Goal: Task Accomplishment & Management: Manage account settings

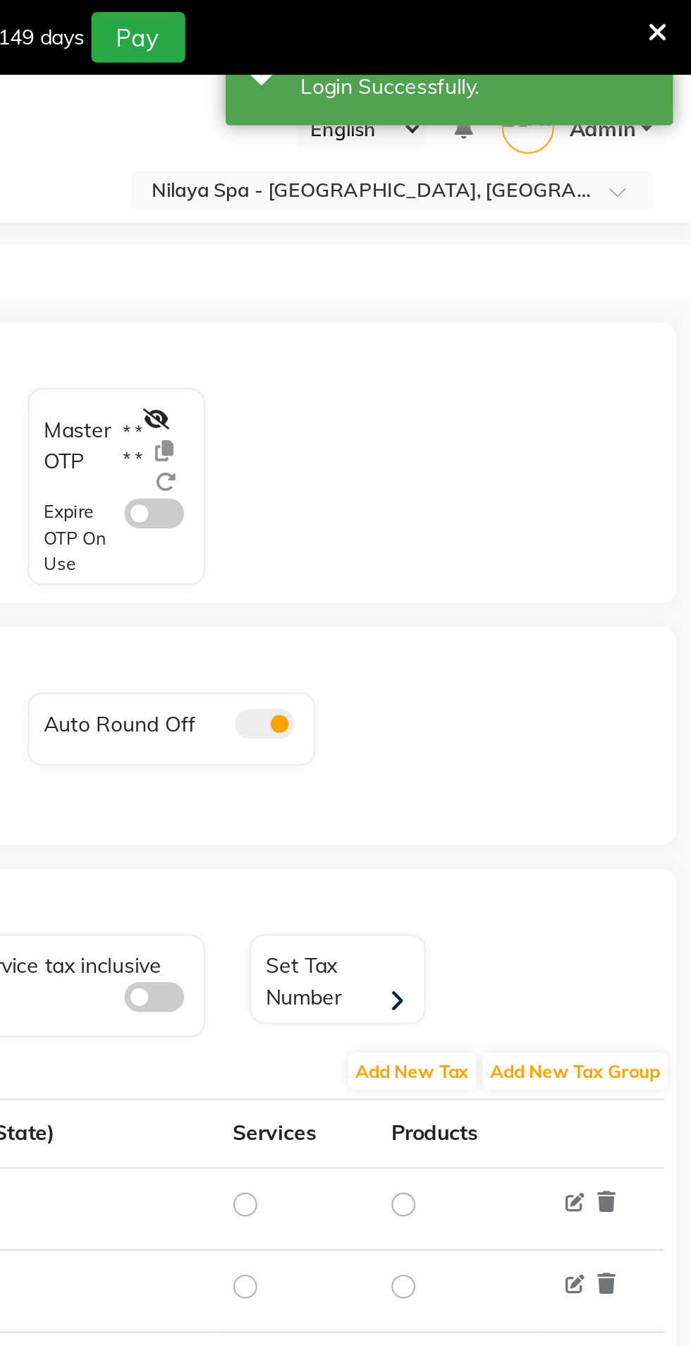
click at [609, 96] on input "text" at bounding box center [535, 91] width 205 height 14
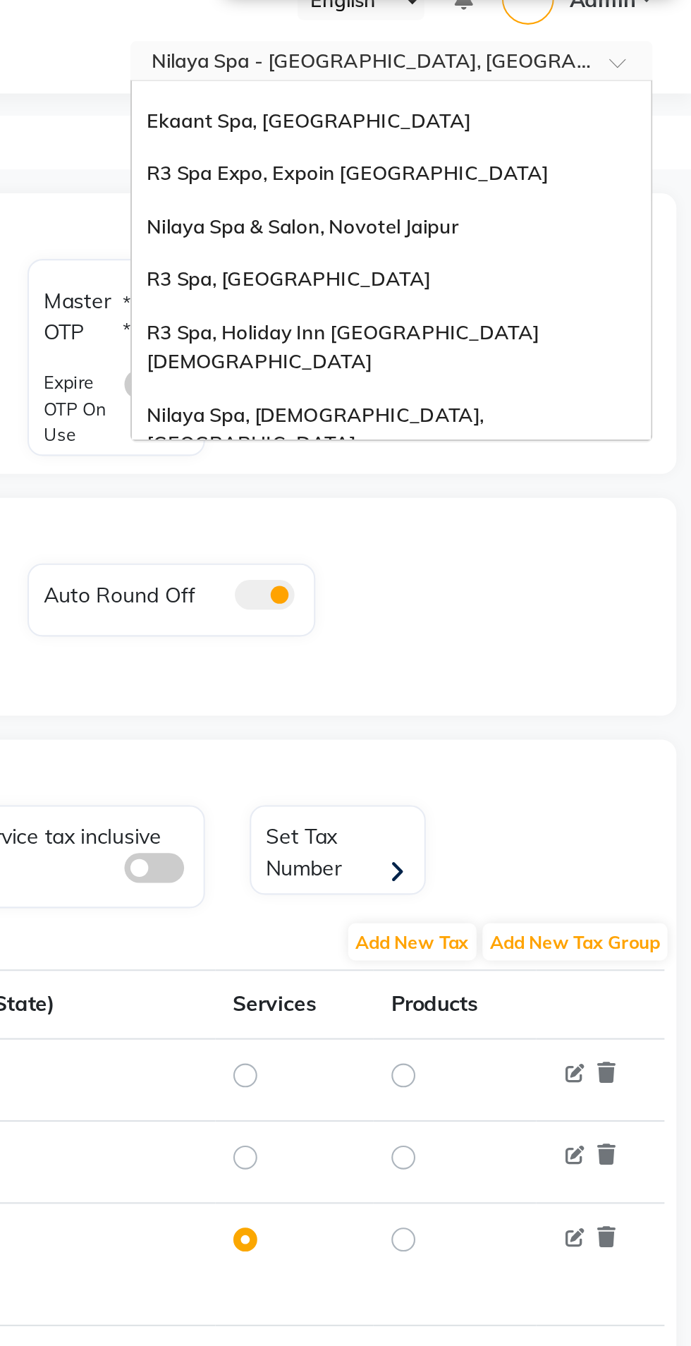
scroll to position [128, 0]
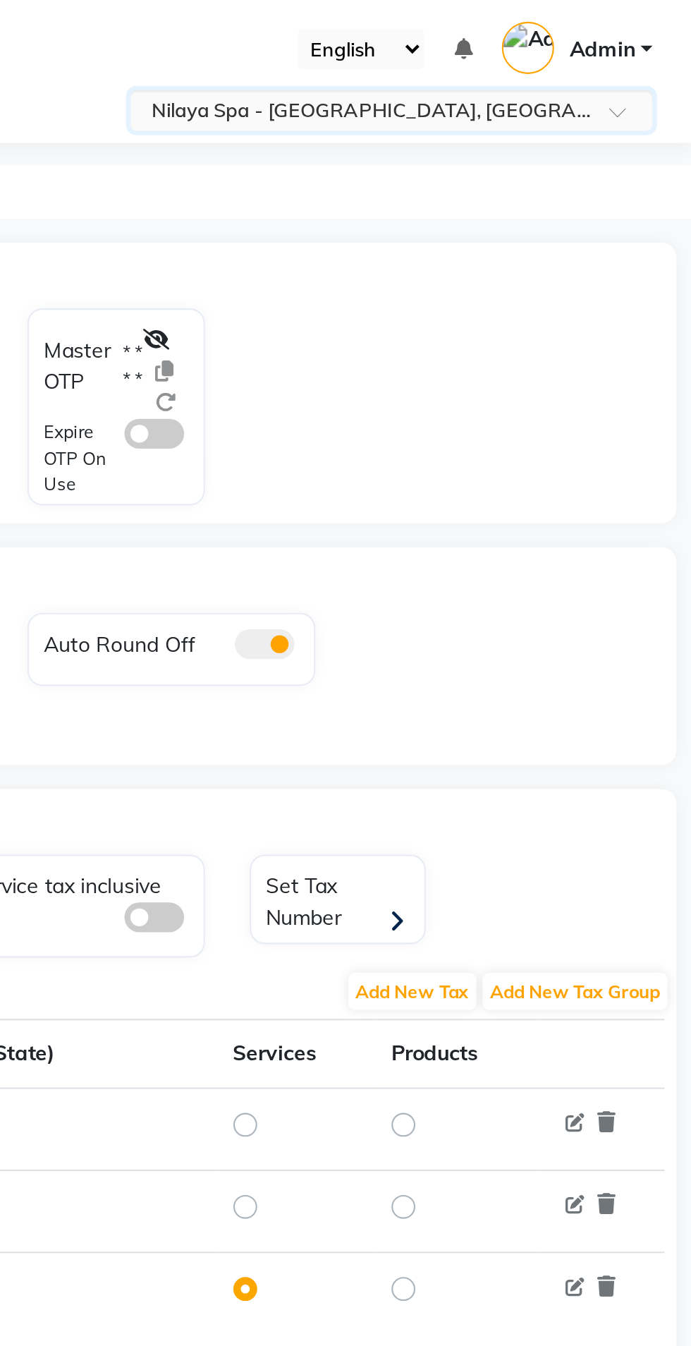
click at [637, 97] on input "text" at bounding box center [535, 91] width 205 height 14
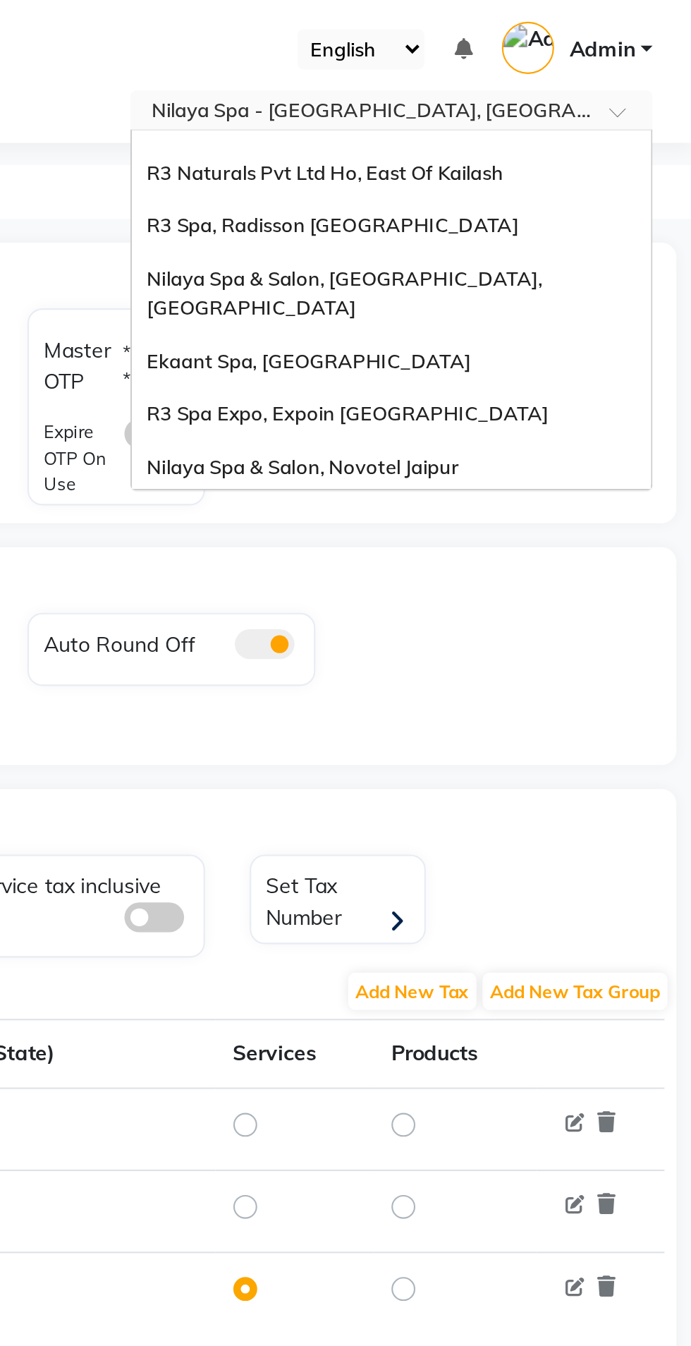
scroll to position [44, 0]
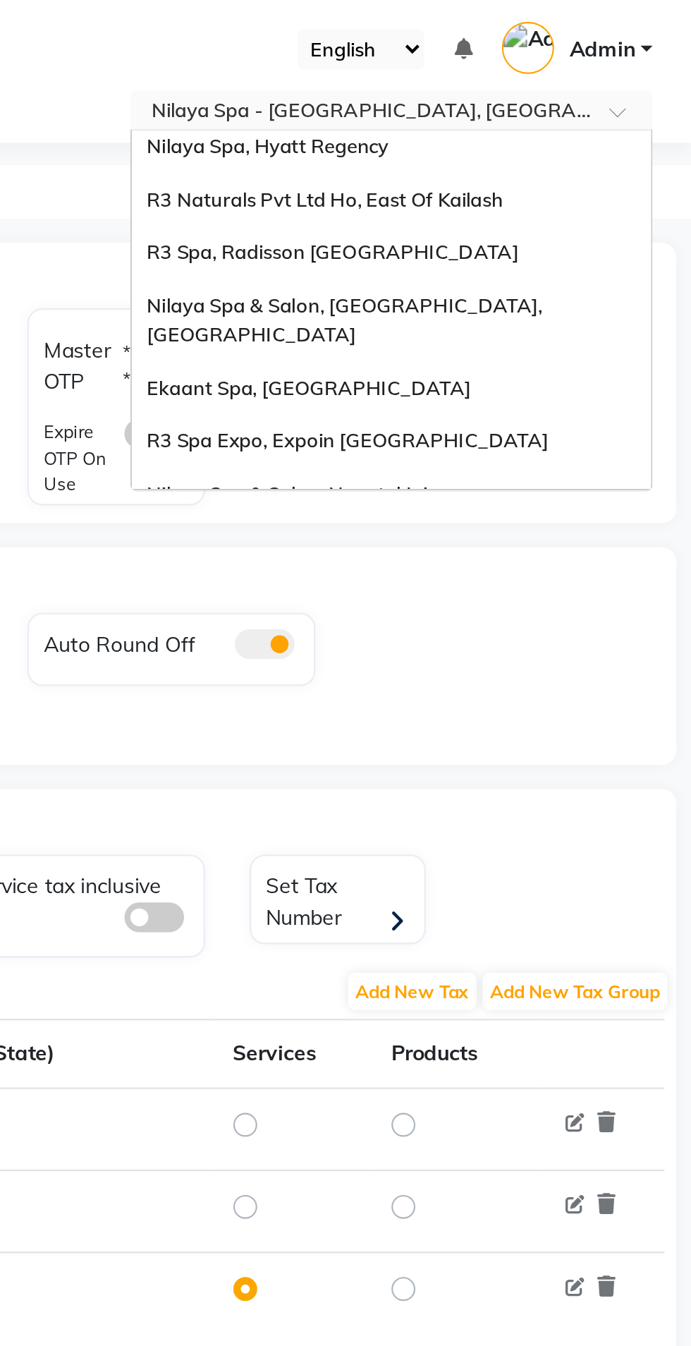
click at [630, 174] on div "Nilaya Spa & Salon, [GEOGRAPHIC_DATA], [GEOGRAPHIC_DATA]" at bounding box center [549, 189] width 245 height 39
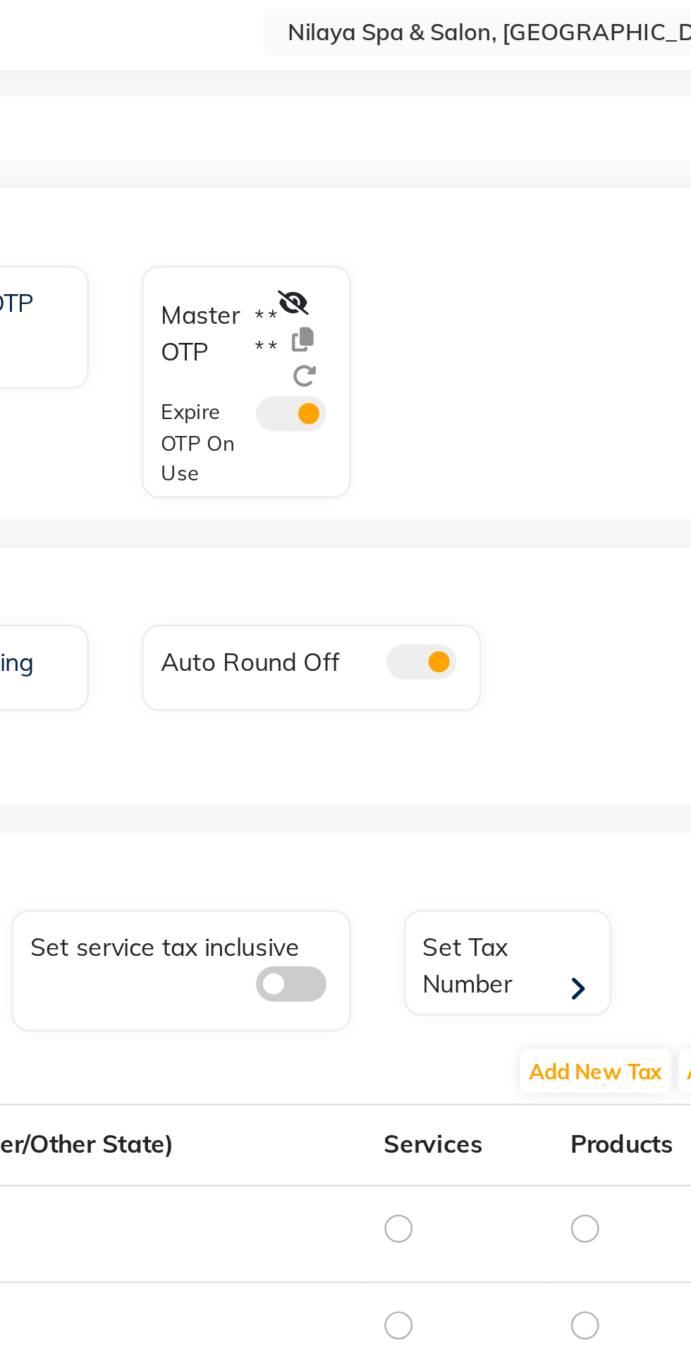
click at [442, 198] on icon at bounding box center [438, 198] width 13 height 10
